Goal: Information Seeking & Learning: Learn about a topic

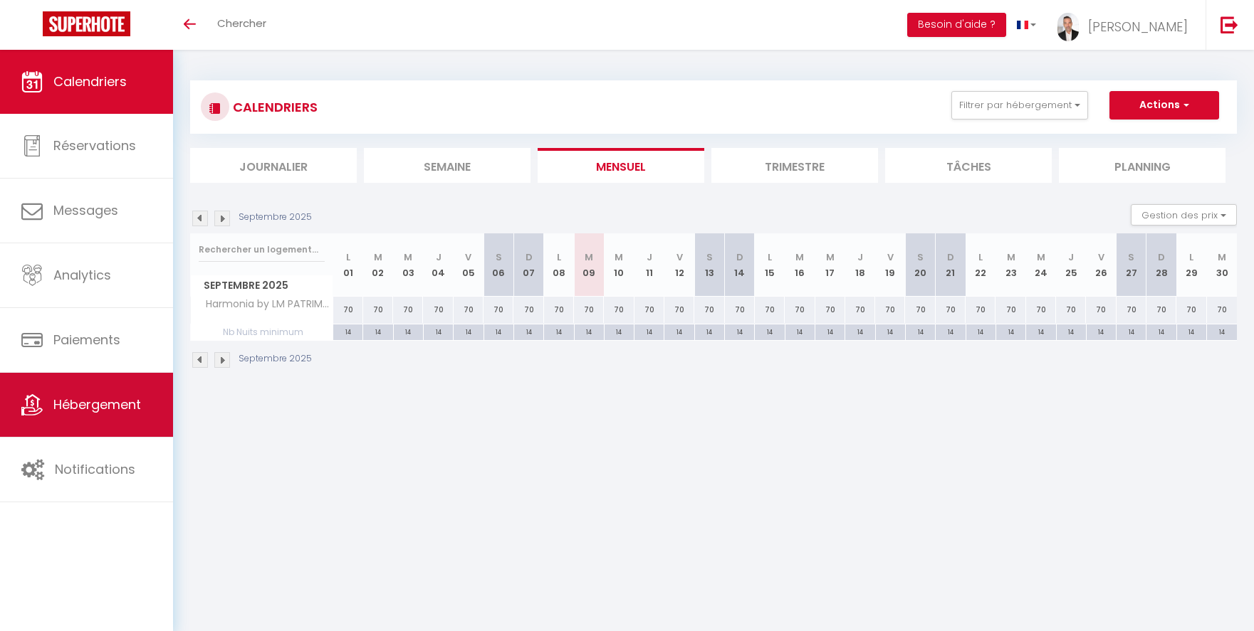
click at [103, 414] on link "Hébergement" at bounding box center [86, 405] width 173 height 64
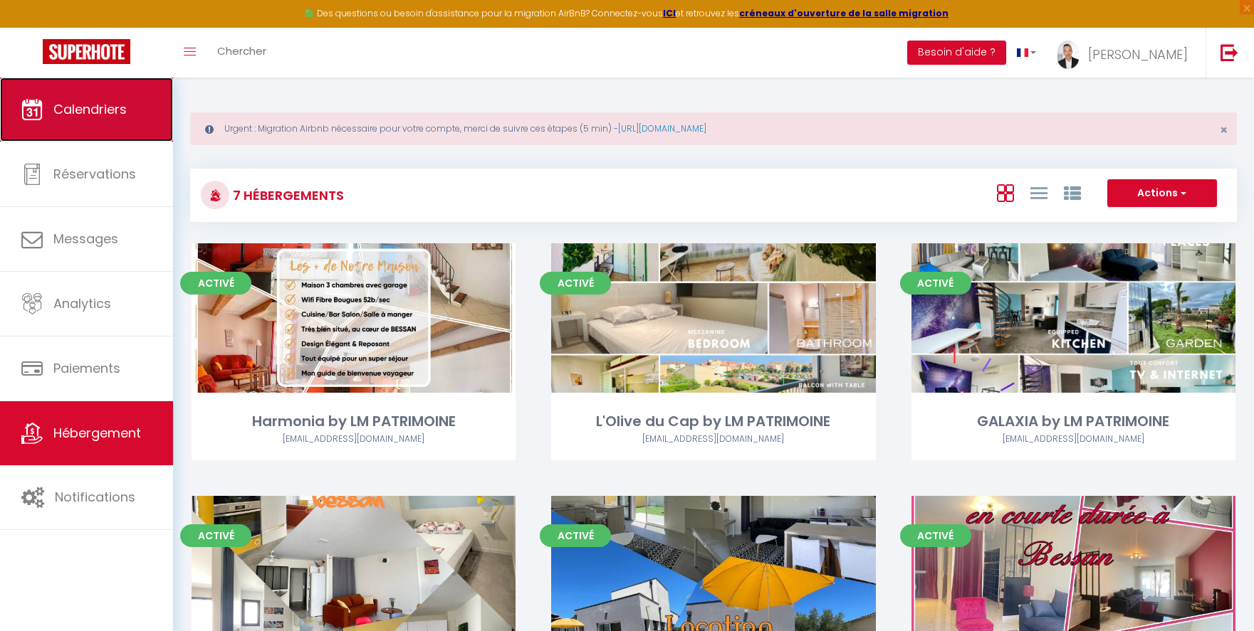
click at [62, 112] on span "Calendriers" at bounding box center [89, 109] width 73 height 18
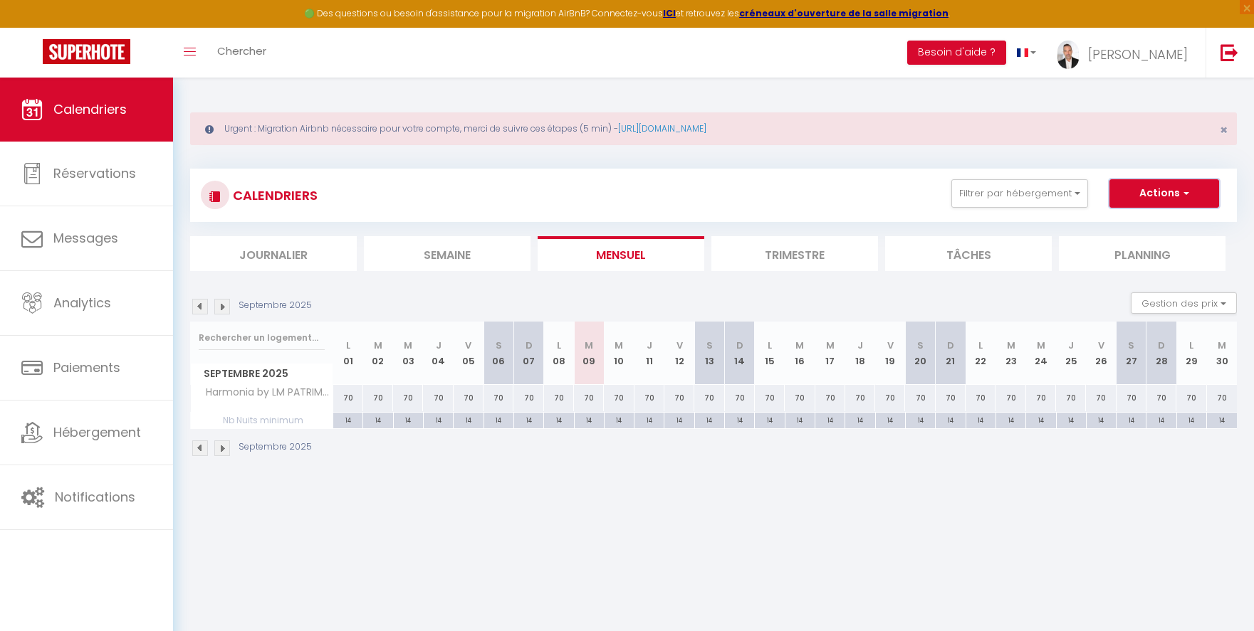
click at [1158, 201] on button "Actions" at bounding box center [1164, 193] width 110 height 28
click at [1053, 220] on div "CALENDRIERS Filtrer par hébergement CHEMIN DES ROMPUDES BAROK Studio by LM PATR…" at bounding box center [713, 195] width 1046 height 53
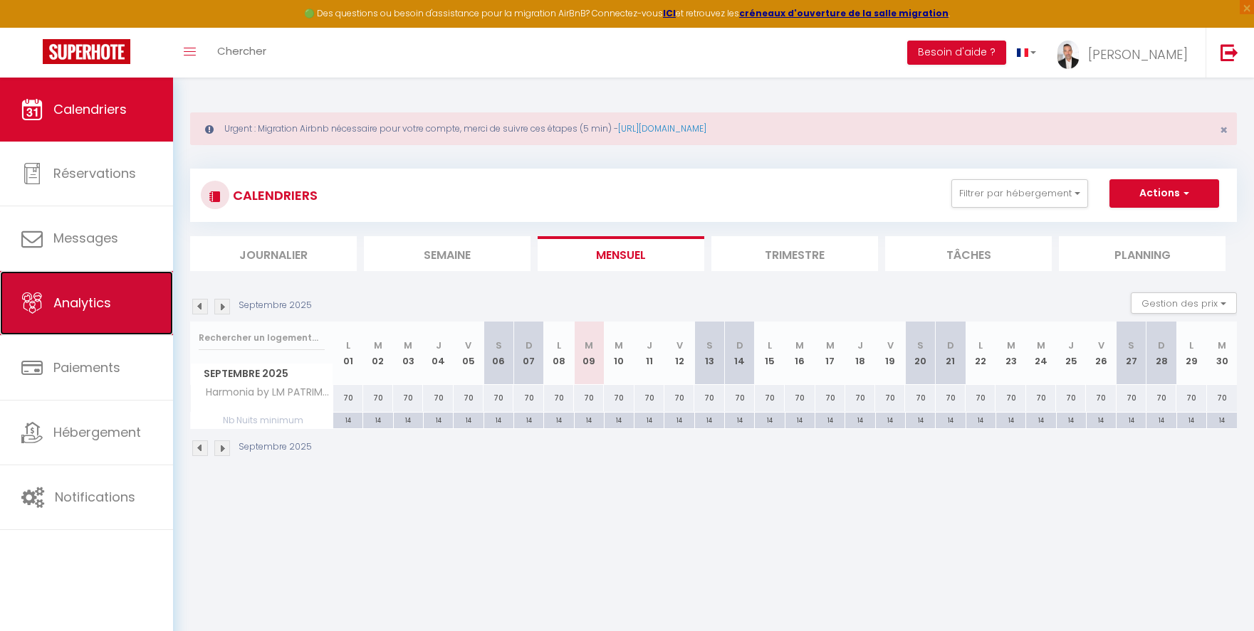
click at [95, 309] on span "Analytics" at bounding box center [82, 303] width 58 height 18
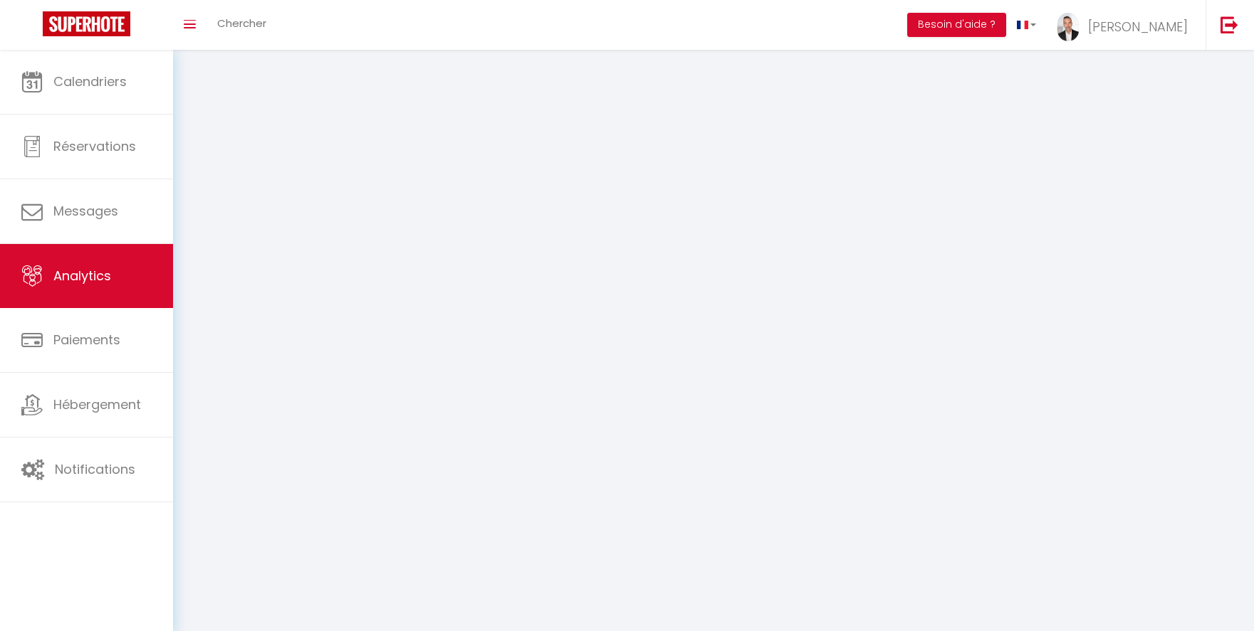
select select "2025"
select select "9"
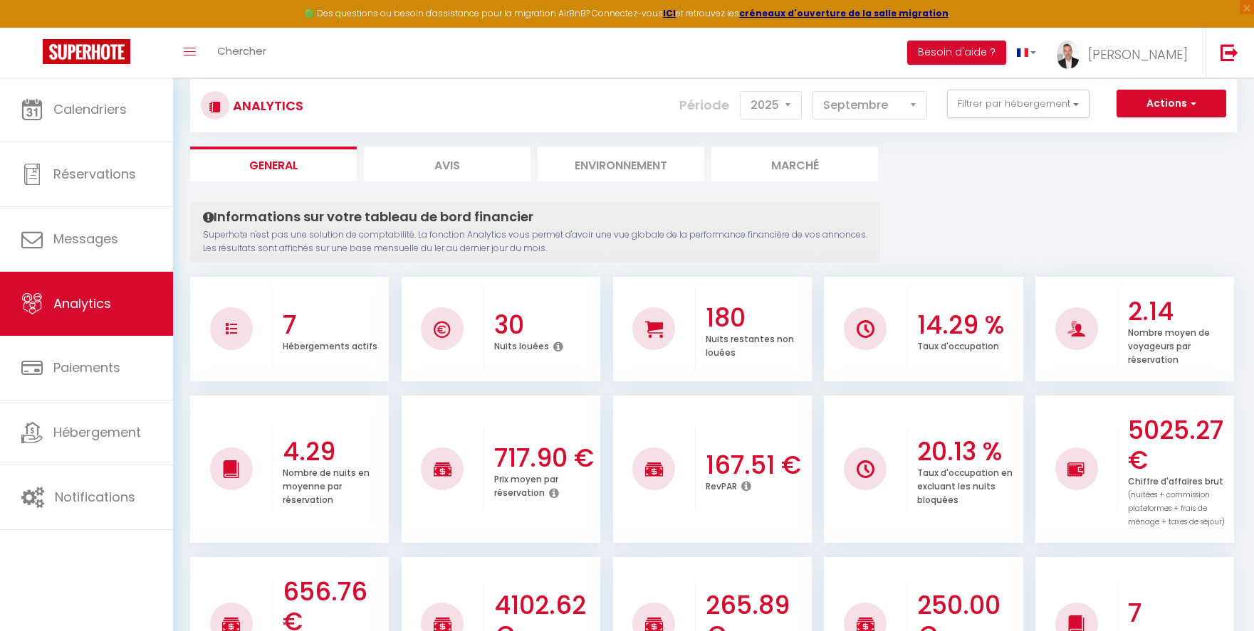
scroll to position [60, 0]
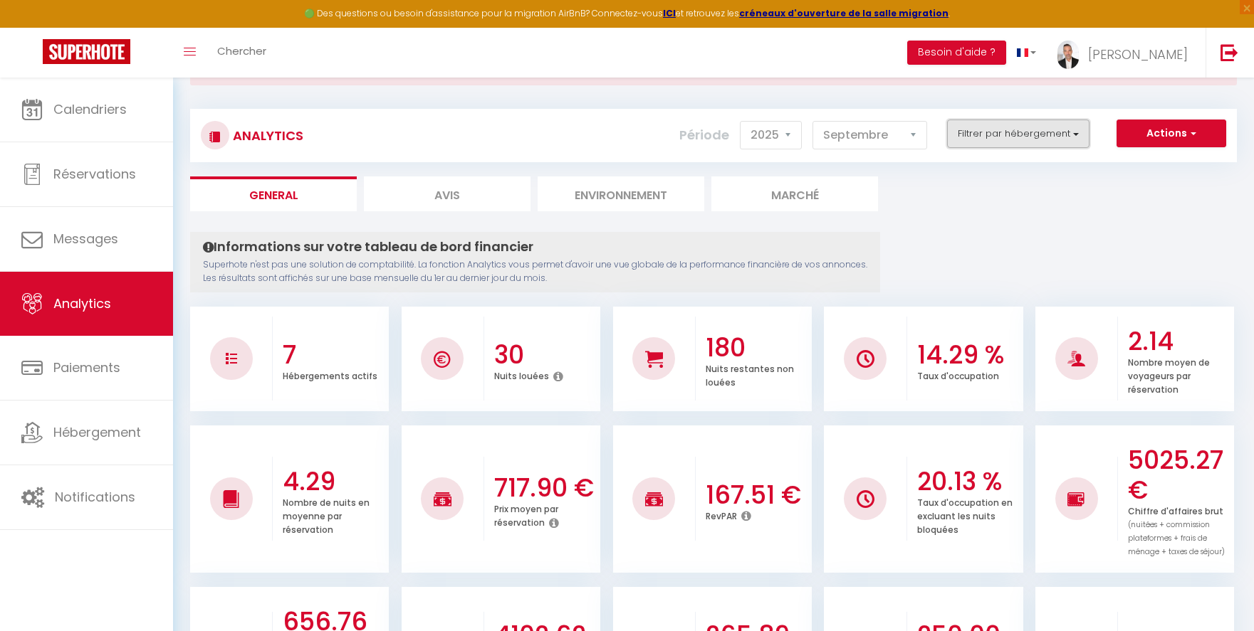
click at [985, 140] on button "Filtrer par hébergement" at bounding box center [1018, 134] width 142 height 28
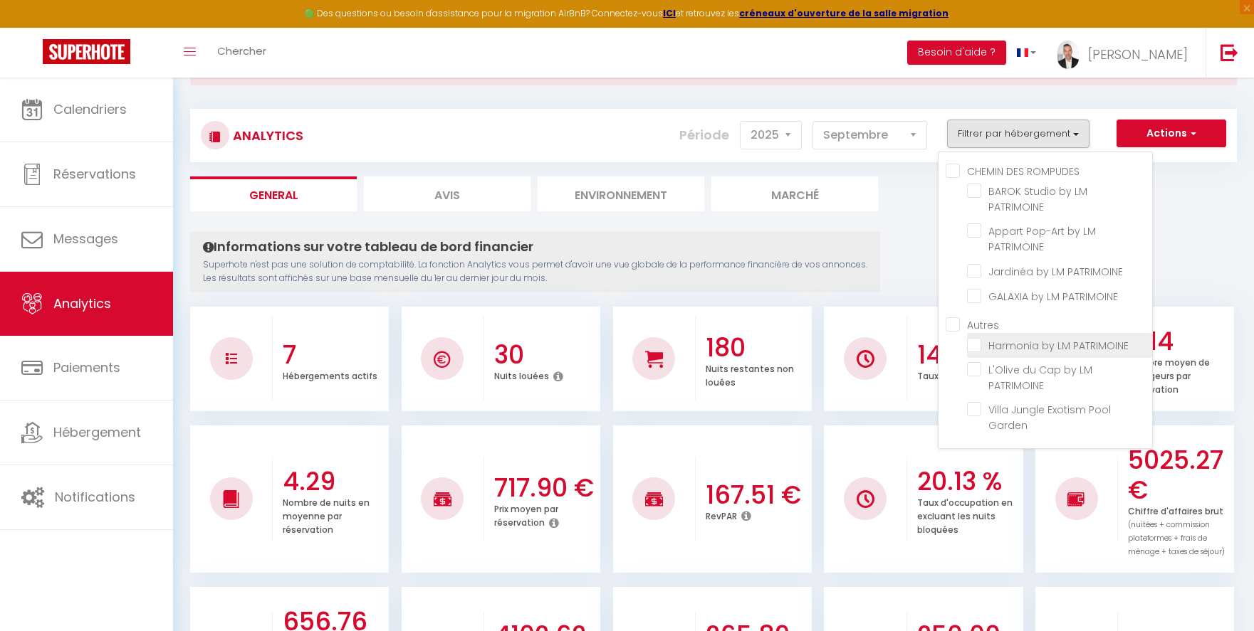
click at [974, 337] on PATRIMOINE "checkbox" at bounding box center [1059, 344] width 185 height 14
checkbox PATRIMOINE "true"
checkbox PATRIMOINE "false"
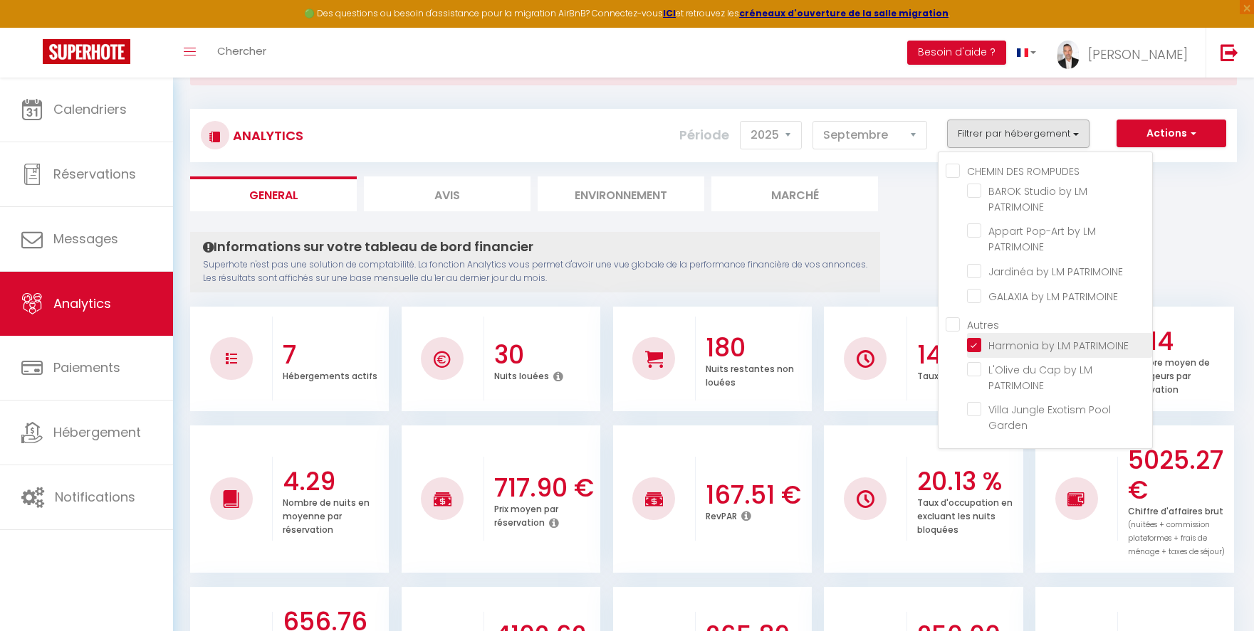
checkbox PATRIMOINE "false"
checkbox Garden "false"
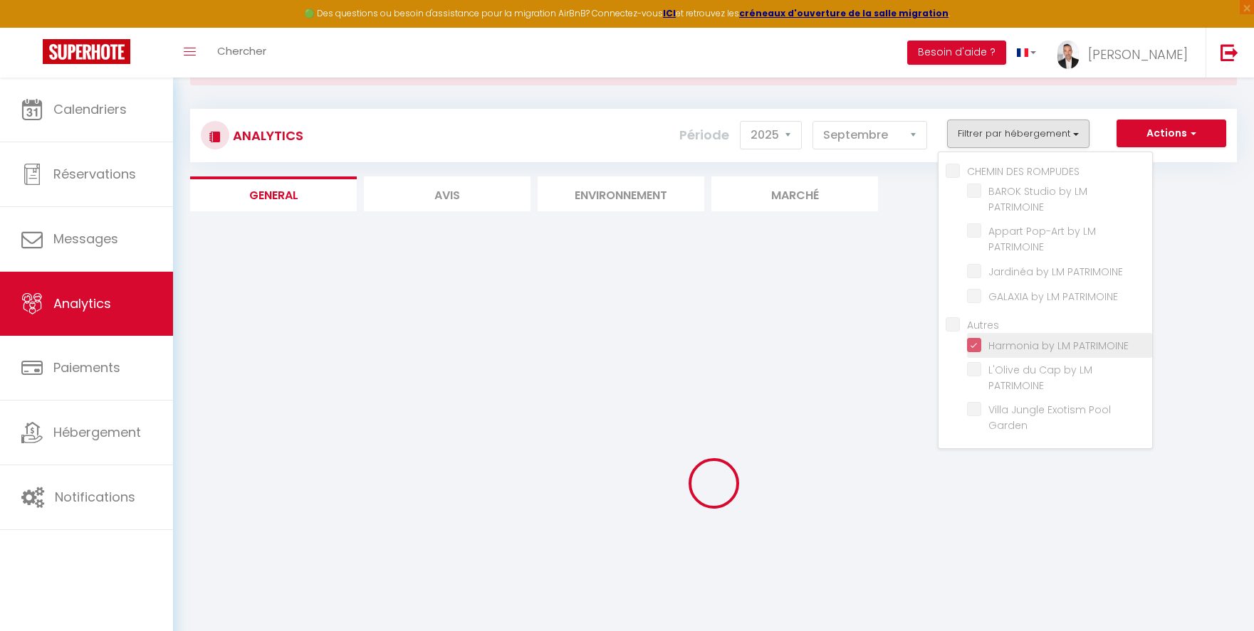
checkbox PATRIMOINE "false"
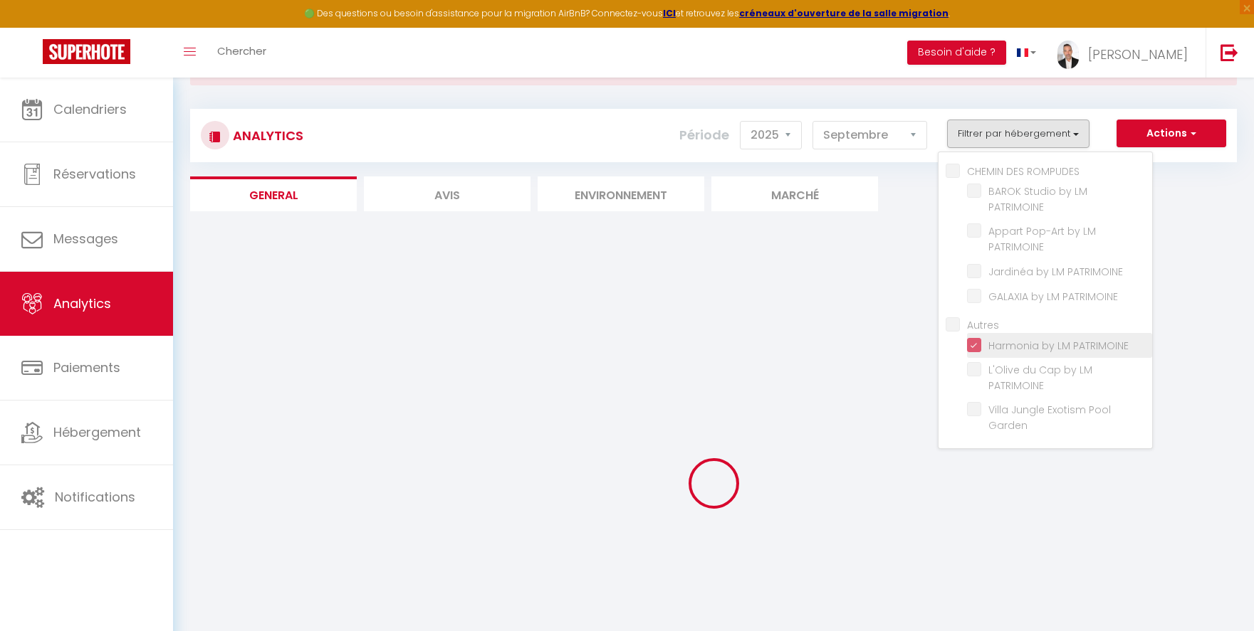
checkbox Garden "false"
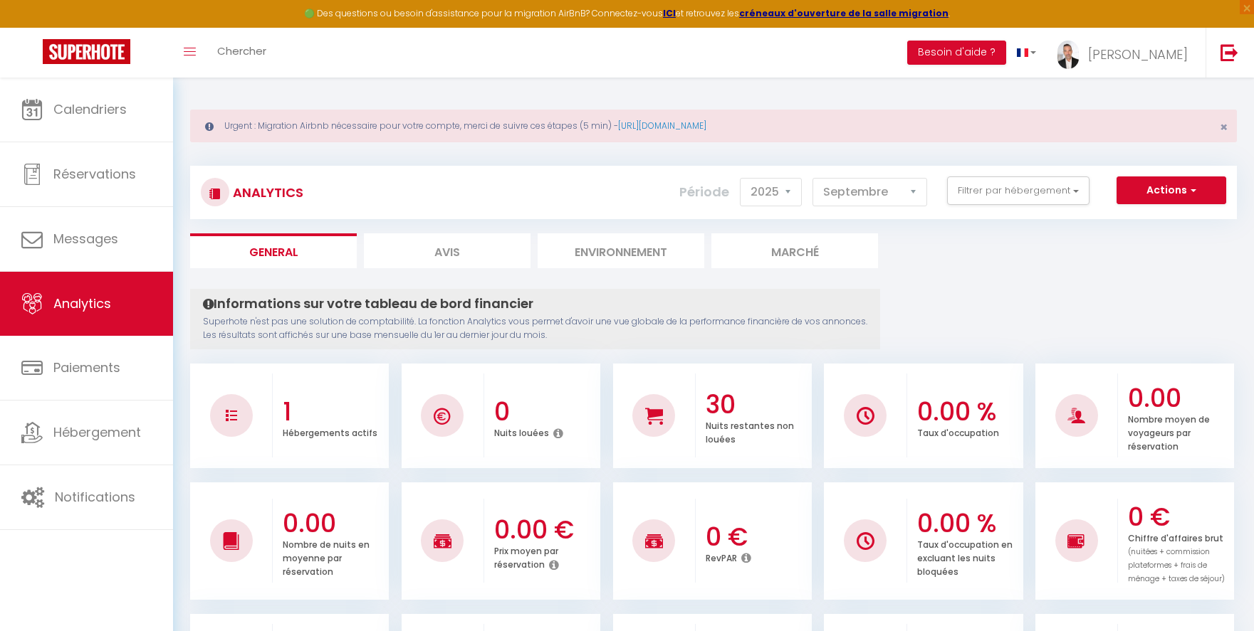
scroll to position [0, 0]
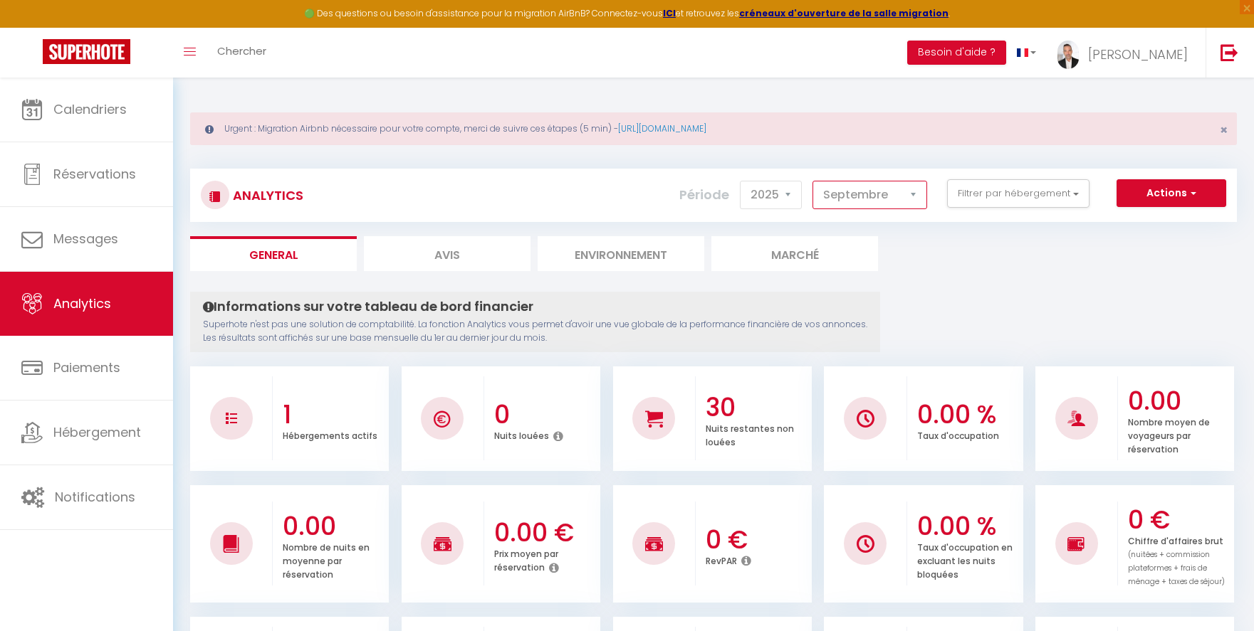
click at [883, 204] on select "[PERSON_NAME] Mars [PERSON_NAME] Juin Juillet Août Septembre Octobre Novembre D…" at bounding box center [869, 195] width 115 height 28
click at [813, 181] on select "[PERSON_NAME] Mars [PERSON_NAME] Juin Juillet Août Septembre Octobre Novembre D…" at bounding box center [869, 195] width 115 height 28
click at [871, 194] on select "[PERSON_NAME] Mars [PERSON_NAME] Juin Juillet Août Septembre Octobre Novembre D…" at bounding box center [869, 195] width 115 height 28
select select "7"
click at [813, 181] on select "[PERSON_NAME] Mars [PERSON_NAME] Juin Juillet Août Septembre Octobre Novembre D…" at bounding box center [869, 195] width 115 height 28
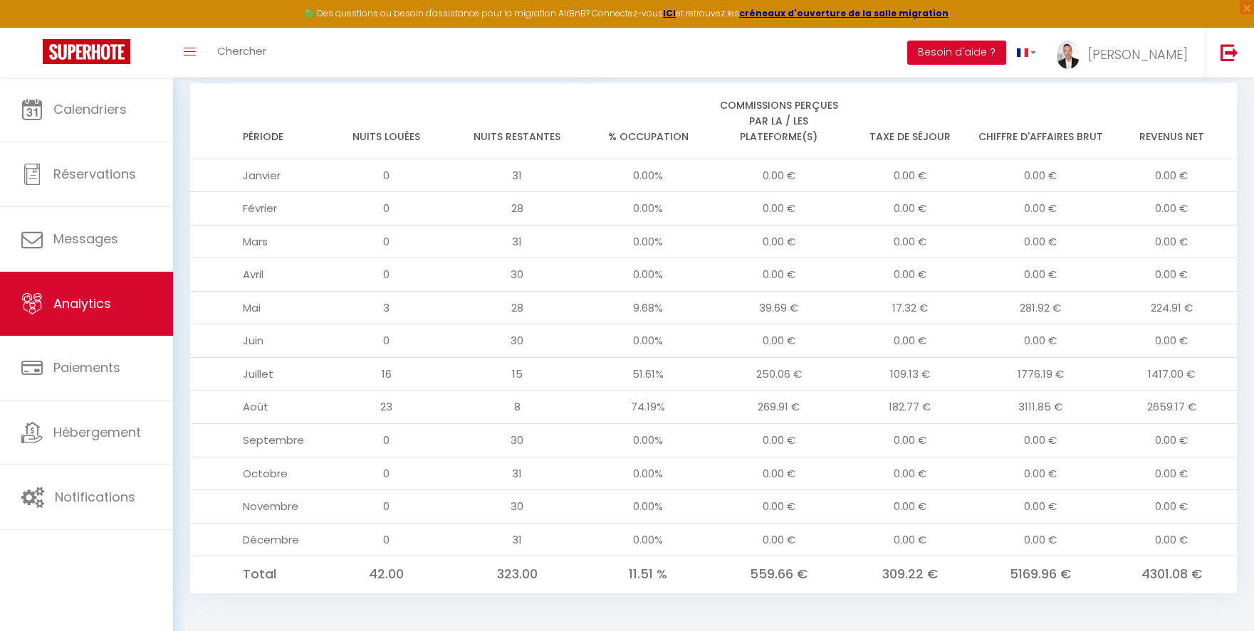
scroll to position [1223, 0]
